Goal: Navigation & Orientation: Find specific page/section

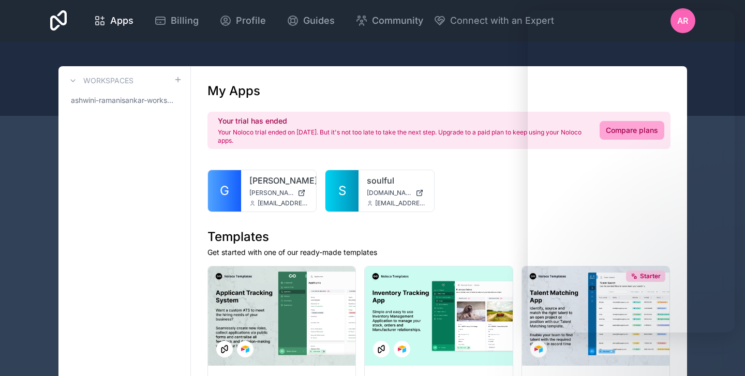
click at [0, 0] on icon at bounding box center [0, 0] width 0 height 0
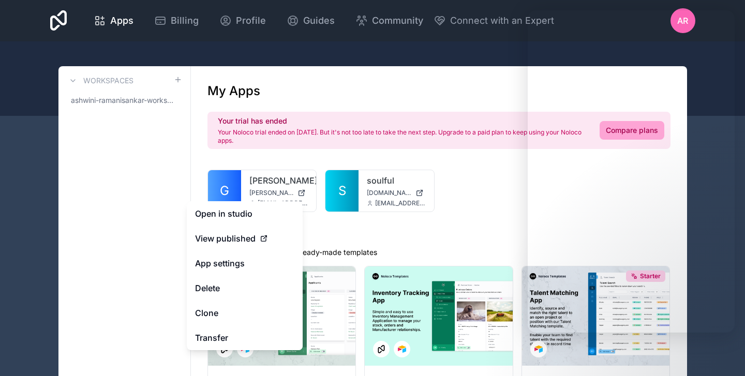
click at [237, 264] on link "App settings" at bounding box center [245, 263] width 116 height 25
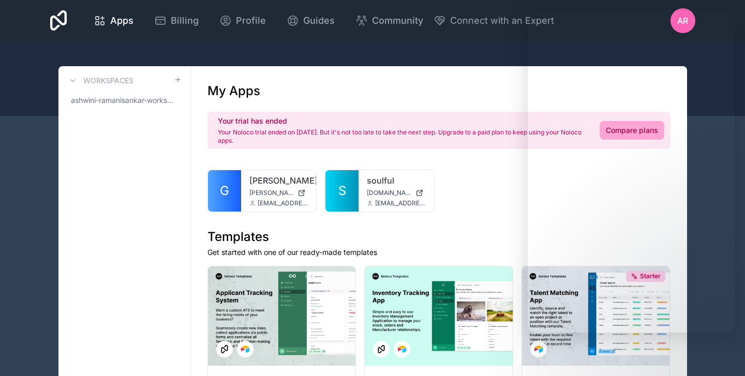
click at [0, 0] on icon at bounding box center [0, 0] width 0 height 0
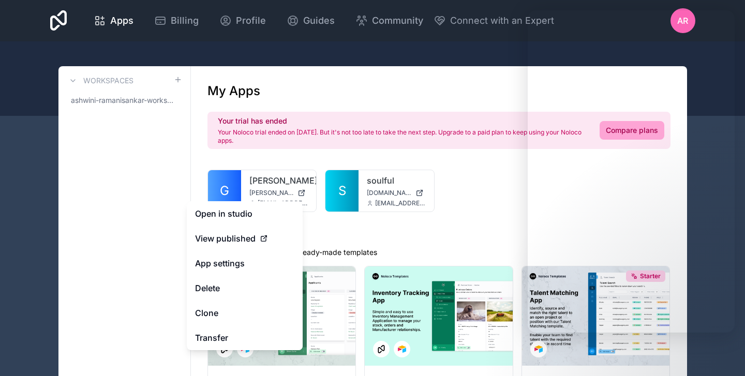
click at [0, 0] on icon at bounding box center [0, 0] width 0 height 0
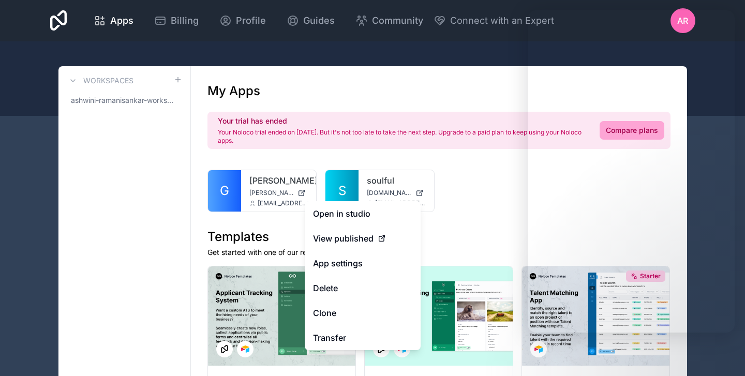
click at [361, 237] on span "View published" at bounding box center [343, 238] width 61 height 12
click at [351, 219] on link "Open in studio" at bounding box center [363, 213] width 116 height 25
